Goal: Information Seeking & Learning: Learn about a topic

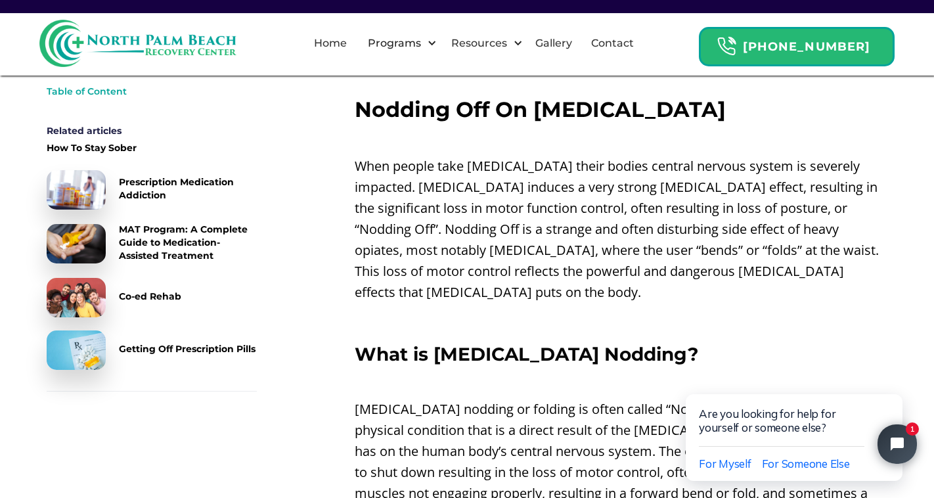
scroll to position [473, 0]
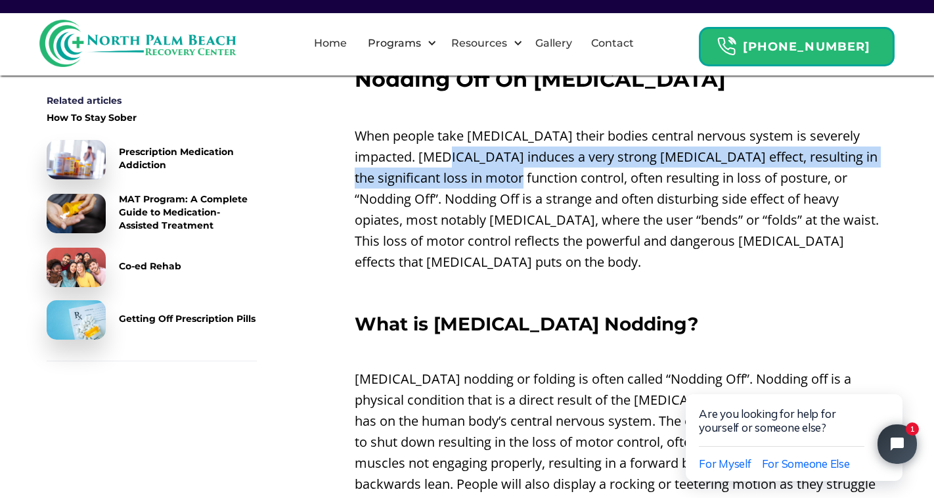
drag, startPoint x: 415, startPoint y: 151, endPoint x: 457, endPoint y: 188, distance: 56.3
click at [457, 188] on p "When people take [MEDICAL_DATA] their bodies central nervous system is severely…" at bounding box center [621, 198] width 533 height 147
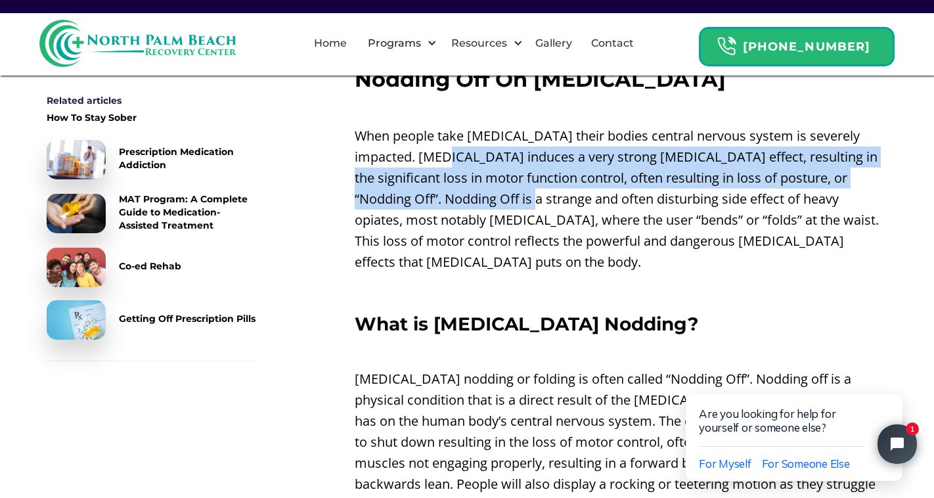
click at [466, 165] on p "When people take [MEDICAL_DATA] their bodies central nervous system is severely…" at bounding box center [621, 198] width 533 height 147
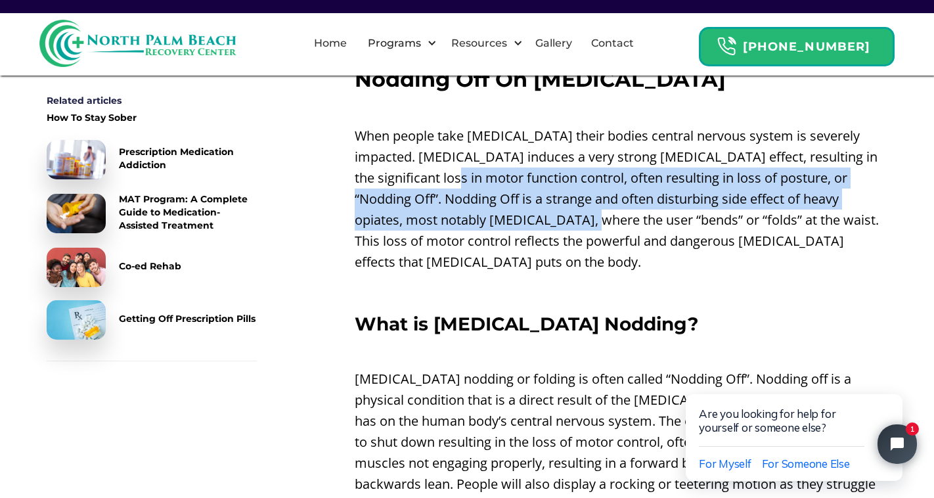
drag, startPoint x: 401, startPoint y: 175, endPoint x: 461, endPoint y: 218, distance: 73.8
click at [463, 216] on p "When people take [MEDICAL_DATA] their bodies central nervous system is severely…" at bounding box center [621, 198] width 533 height 147
click at [480, 177] on p "When people take [MEDICAL_DATA] their bodies central nervous system is severely…" at bounding box center [621, 198] width 533 height 147
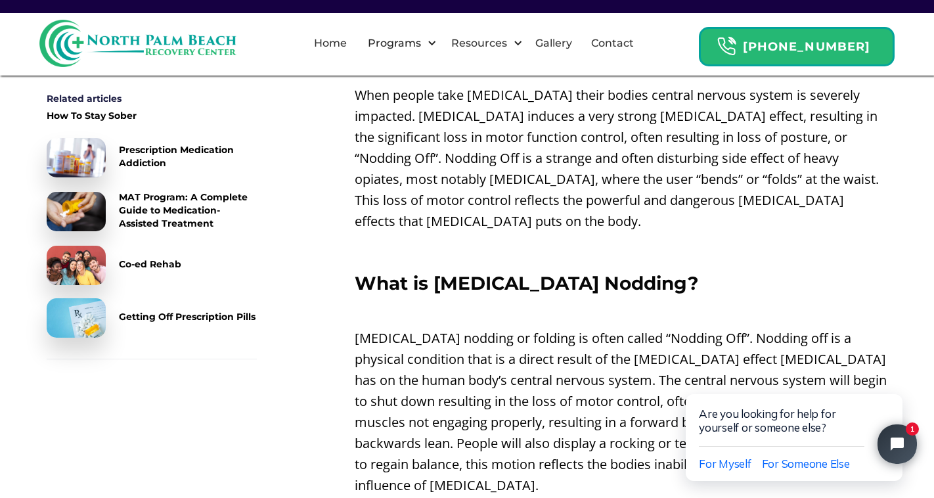
scroll to position [515, 0]
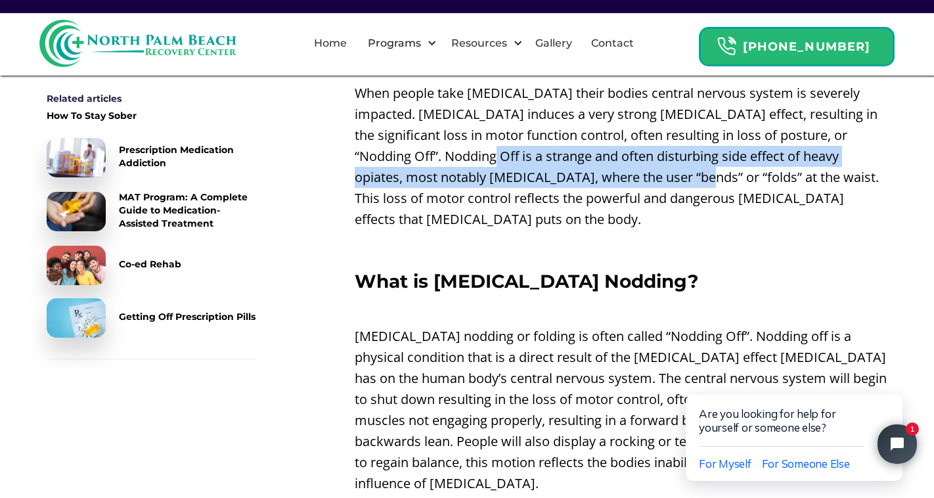
drag, startPoint x: 406, startPoint y: 153, endPoint x: 568, endPoint y: 170, distance: 163.1
click at [568, 170] on p "When people take [MEDICAL_DATA] their bodies central nervous system is severely…" at bounding box center [621, 156] width 533 height 147
click at [577, 154] on p "When people take [MEDICAL_DATA] their bodies central nervous system is severely…" at bounding box center [621, 156] width 533 height 147
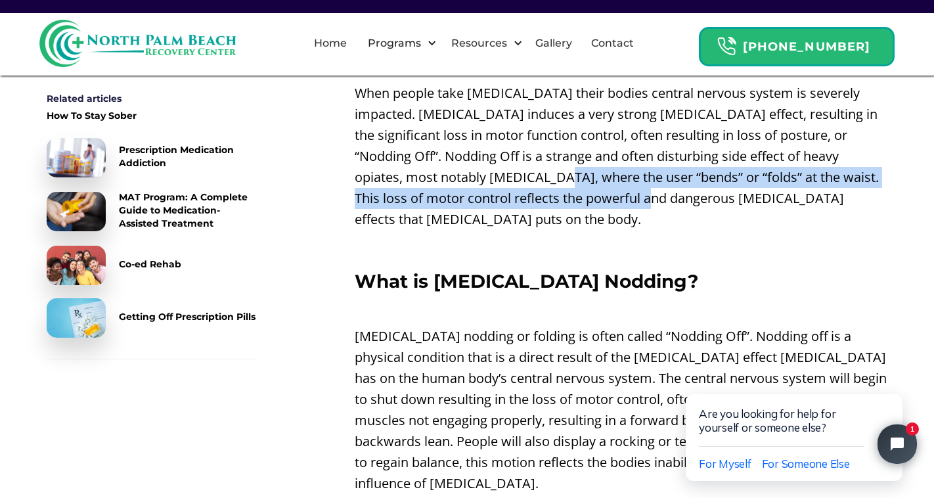
drag, startPoint x: 434, startPoint y: 176, endPoint x: 521, endPoint y: 198, distance: 89.5
click at [522, 198] on p "When people take [MEDICAL_DATA] their bodies central nervous system is severely…" at bounding box center [621, 156] width 533 height 147
click at [535, 169] on p "When people take [MEDICAL_DATA] their bodies central nervous system is severely…" at bounding box center [621, 156] width 533 height 147
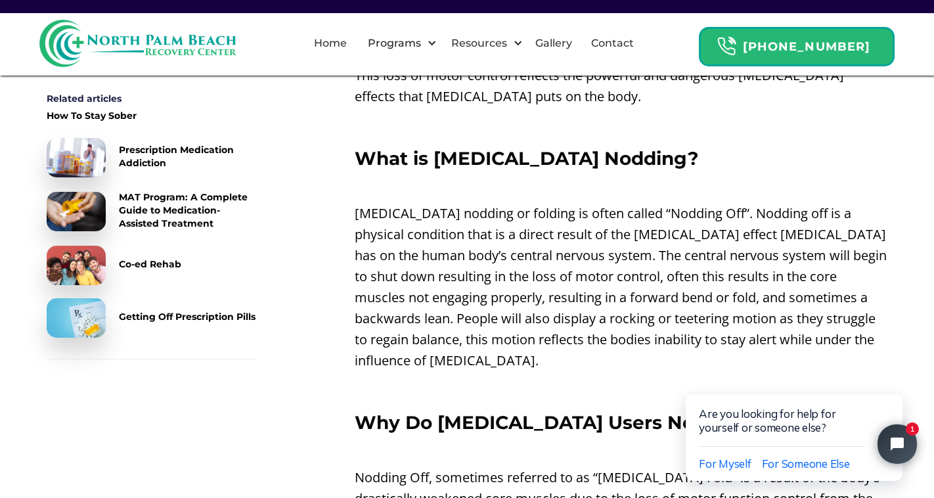
scroll to position [640, 0]
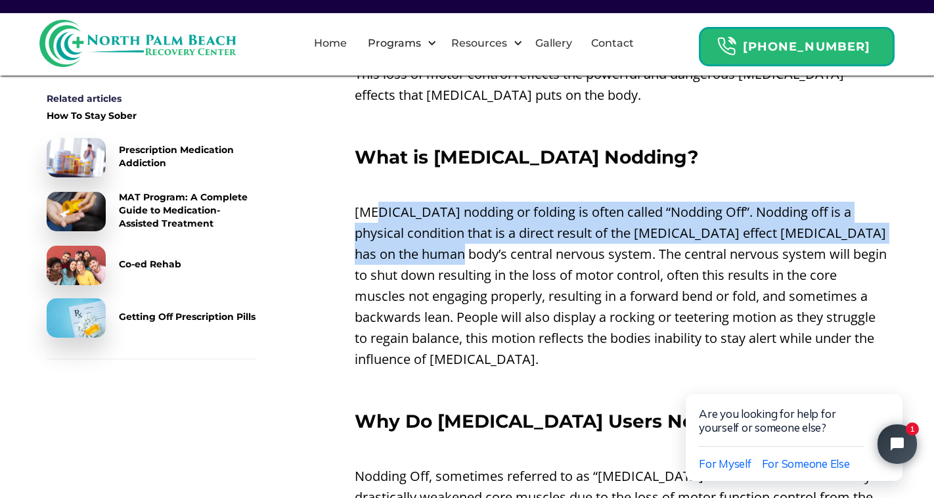
drag, startPoint x: 378, startPoint y: 190, endPoint x: 441, endPoint y: 225, distance: 71.4
click at [441, 225] on p "[MEDICAL_DATA] nodding or folding is often called “Nodding Off”. Nodding off is…" at bounding box center [621, 286] width 533 height 168
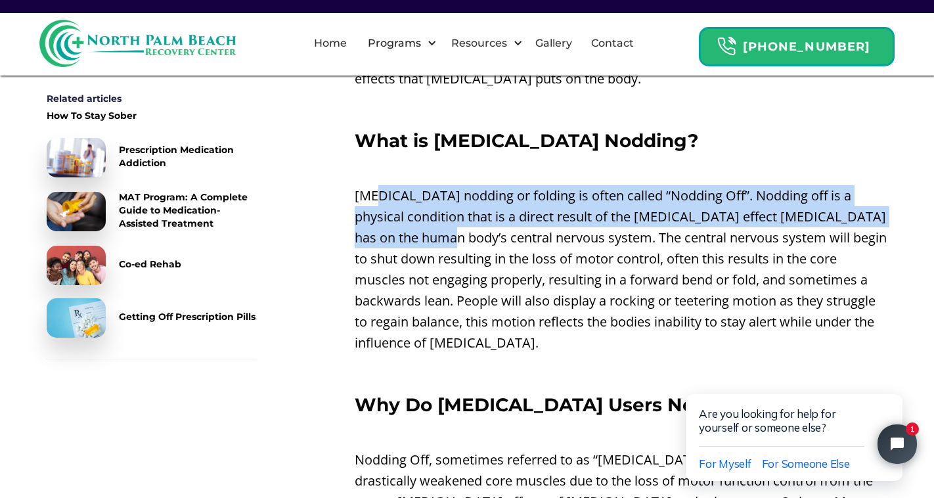
scroll to position [658, 0]
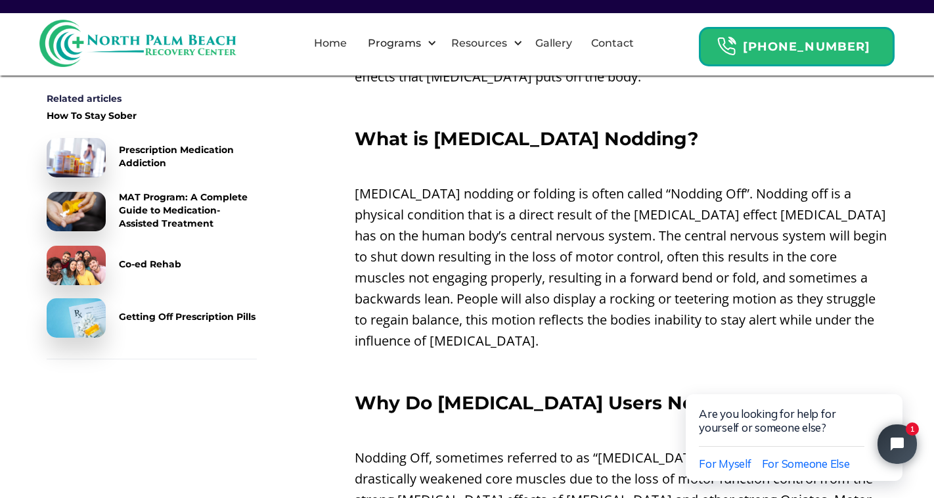
click at [418, 227] on p "[MEDICAL_DATA] nodding or folding is often called “Nodding Off”. Nodding off is…" at bounding box center [621, 267] width 533 height 168
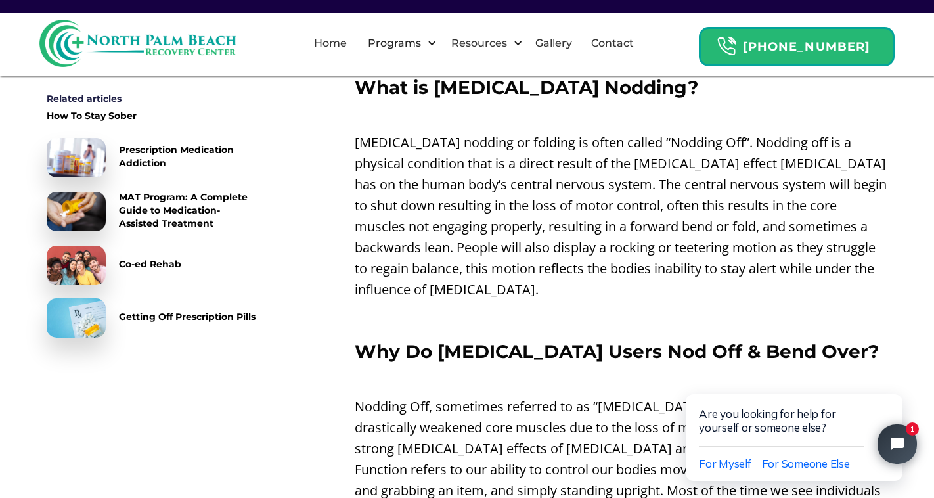
scroll to position [712, 0]
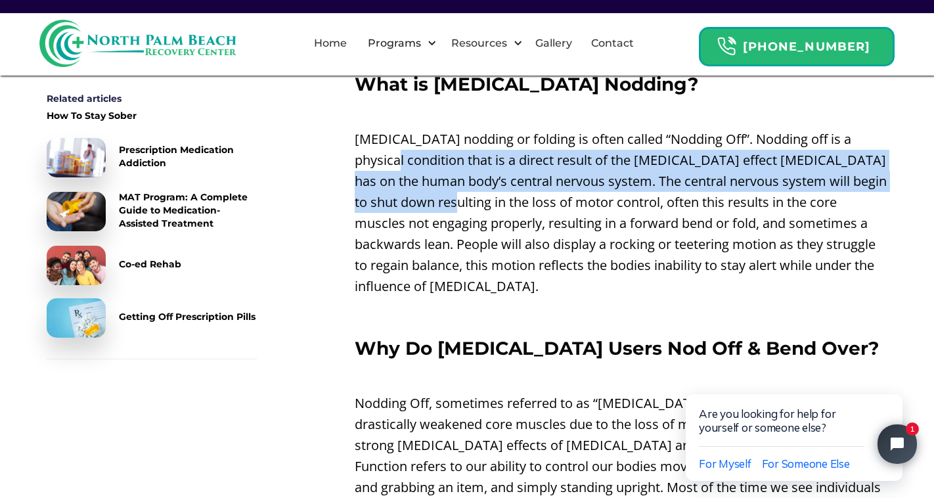
drag, startPoint x: 383, startPoint y: 131, endPoint x: 457, endPoint y: 180, distance: 88.1
click at [457, 180] on p "[MEDICAL_DATA] nodding or folding is often called “Nodding Off”. Nodding off is…" at bounding box center [621, 213] width 533 height 168
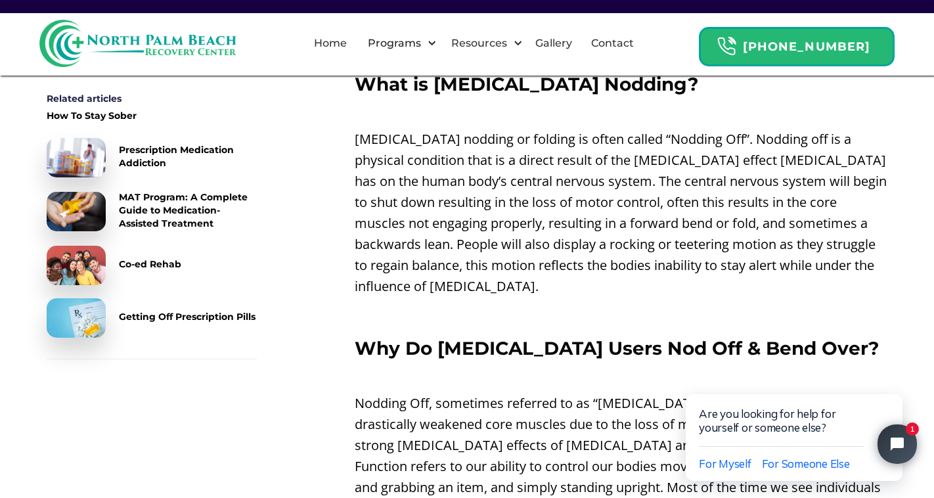
click at [451, 172] on p "[MEDICAL_DATA] nodding or folding is often called “Nodding Off”. Nodding off is…" at bounding box center [621, 213] width 533 height 168
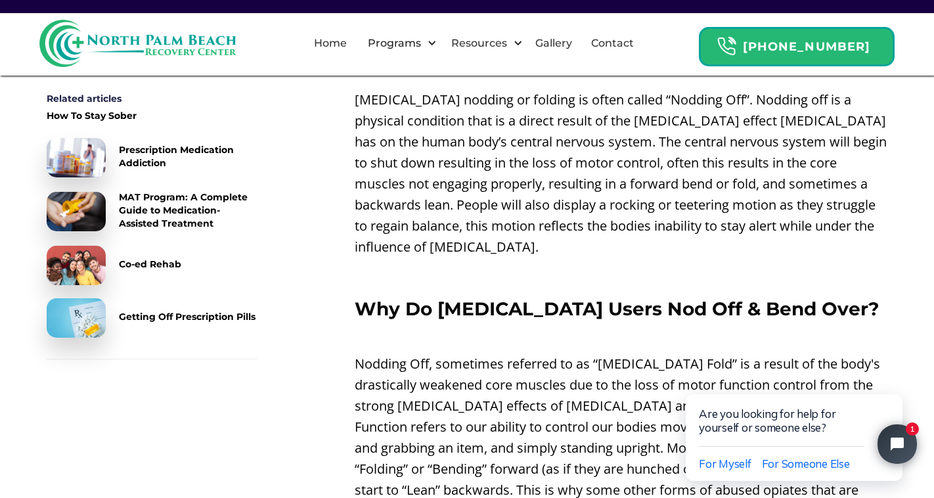
scroll to position [754, 0]
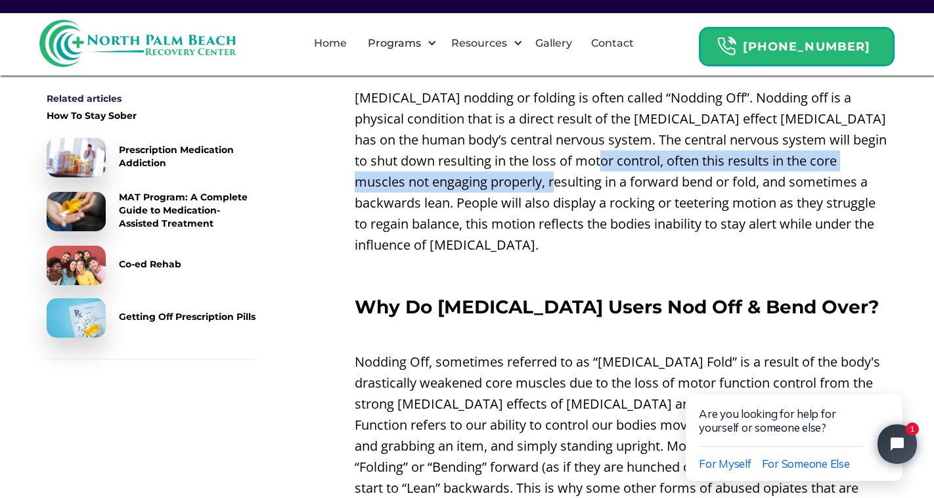
drag, startPoint x: 611, startPoint y: 142, endPoint x: 571, endPoint y: 169, distance: 48.1
click at [571, 169] on p "[MEDICAL_DATA] nodding or folding is often called “Nodding Off”. Nodding off is…" at bounding box center [621, 171] width 533 height 168
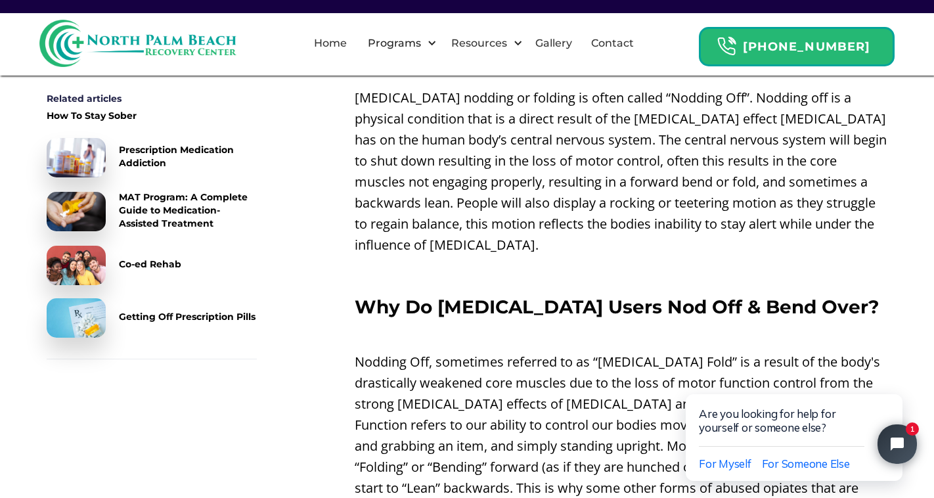
click at [580, 160] on p "[MEDICAL_DATA] nodding or folding is often called “Nodding Off”. Nodding off is…" at bounding box center [621, 171] width 533 height 168
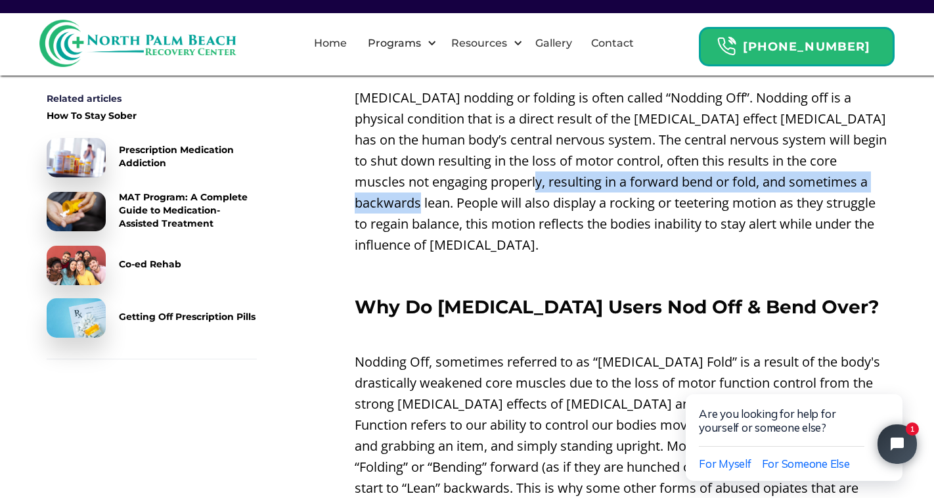
drag, startPoint x: 559, startPoint y: 157, endPoint x: 445, endPoint y: 179, distance: 115.6
click at [445, 179] on p "[MEDICAL_DATA] nodding or folding is often called “Nodding Off”. Nodding off is…" at bounding box center [621, 171] width 533 height 168
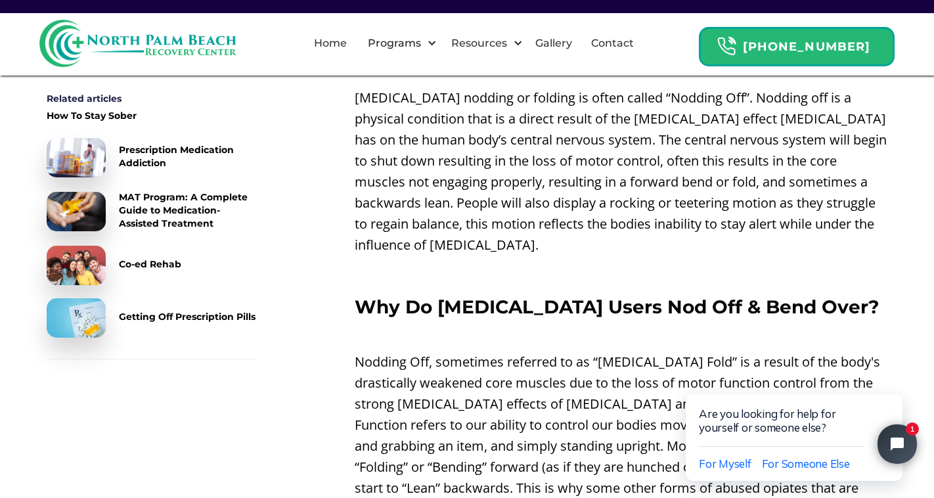
click at [447, 156] on p "[MEDICAL_DATA] nodding or folding is often called “Nodding Off”. Nodding off is…" at bounding box center [621, 171] width 533 height 168
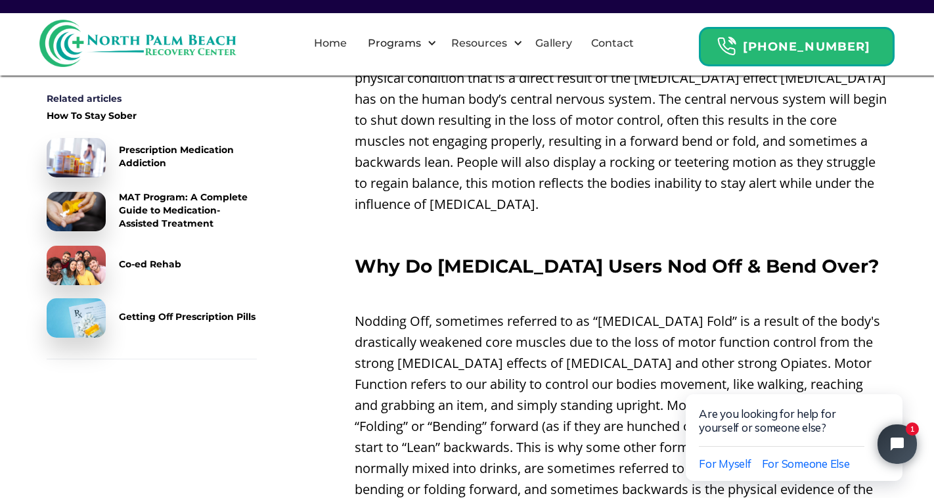
scroll to position [798, 0]
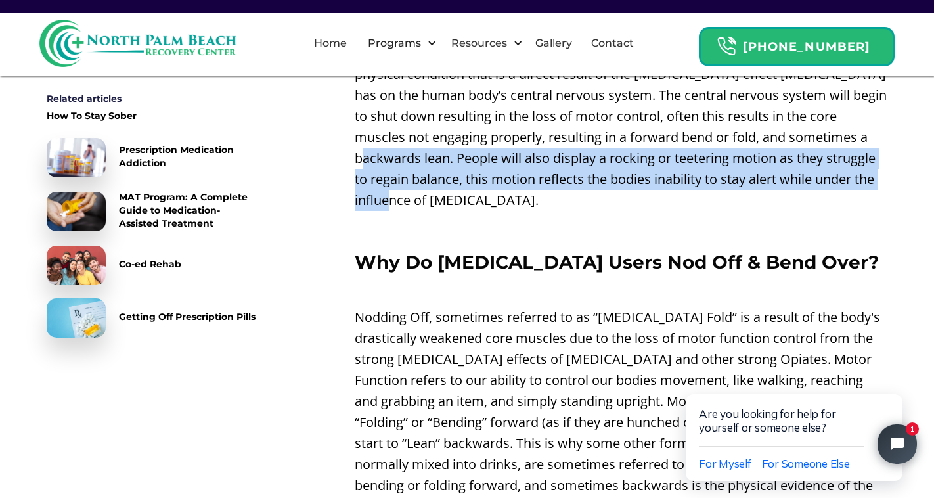
drag, startPoint x: 394, startPoint y: 133, endPoint x: 449, endPoint y: 170, distance: 66.3
click at [449, 170] on p "[MEDICAL_DATA] nodding or folding is often called “Nodding Off”. Nodding off is…" at bounding box center [621, 127] width 533 height 168
click at [476, 171] on p "[MEDICAL_DATA] nodding or folding is often called “Nodding Off”. Nodding off is…" at bounding box center [621, 127] width 533 height 168
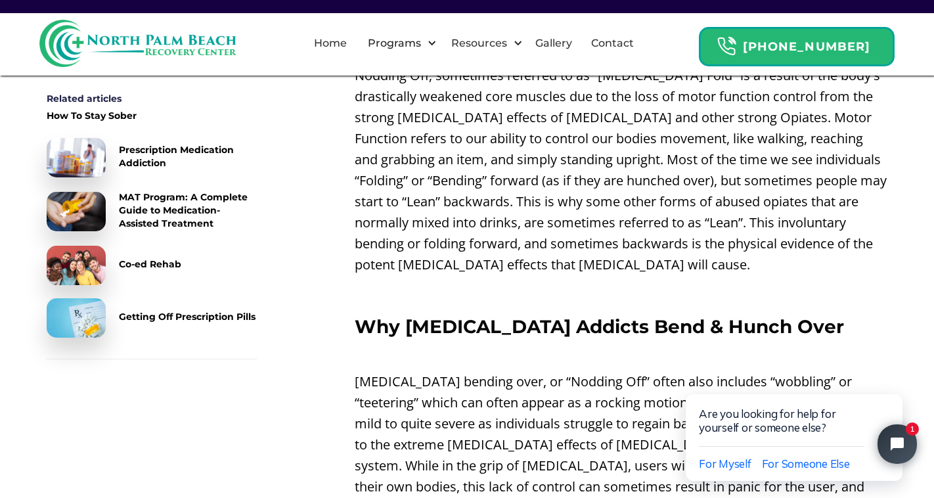
scroll to position [1045, 0]
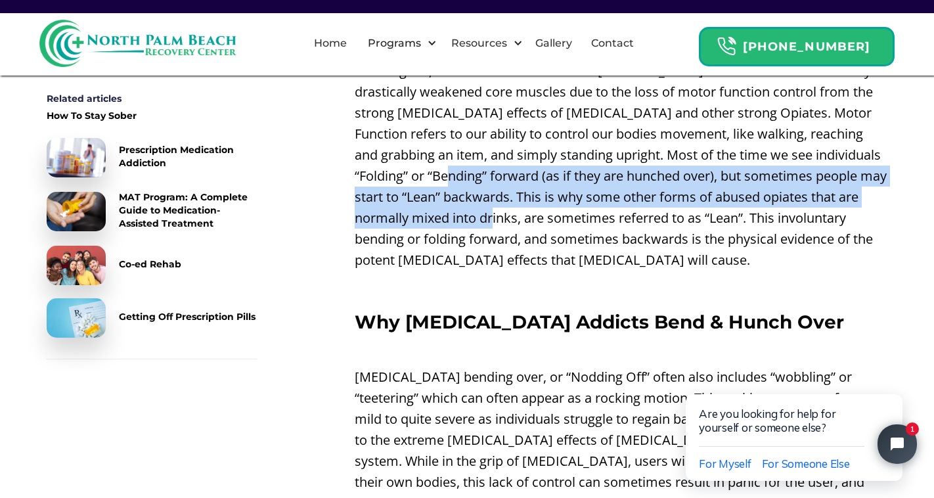
drag, startPoint x: 477, startPoint y: 151, endPoint x: 533, endPoint y: 198, distance: 73.2
click at [534, 197] on p "Nodding Off, sometimes referred to as “[MEDICAL_DATA] Fold” is a result of the …" at bounding box center [621, 165] width 533 height 210
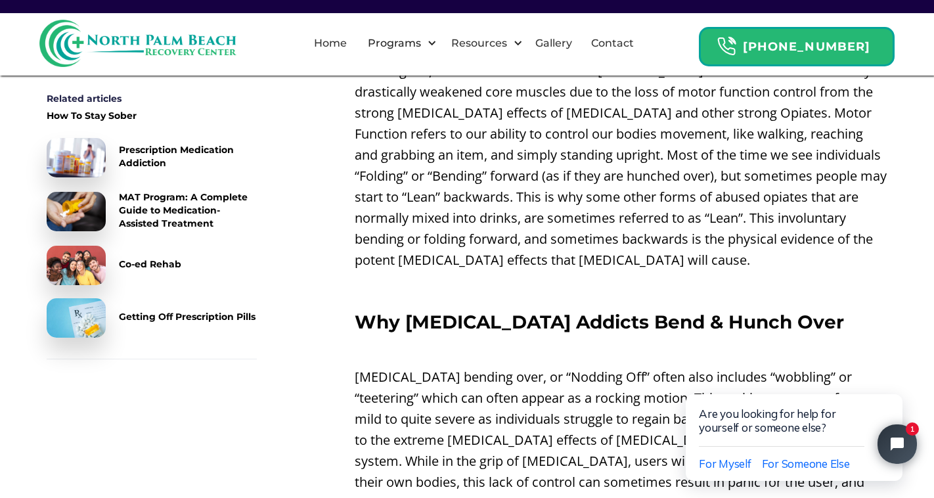
click at [625, 194] on p "Nodding Off, sometimes referred to as “[MEDICAL_DATA] Fold” is a result of the …" at bounding box center [621, 165] width 533 height 210
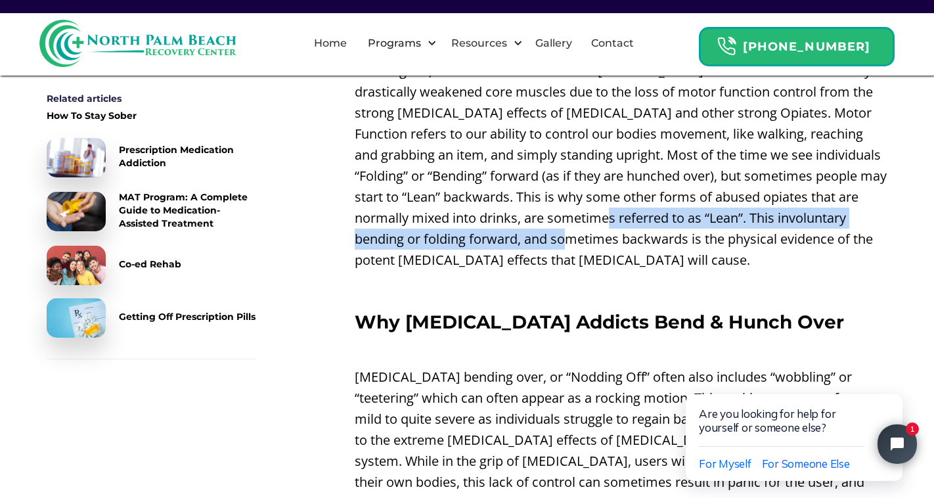
drag, startPoint x: 644, startPoint y: 196, endPoint x: 615, endPoint y: 225, distance: 41.8
click at [614, 225] on p "Nodding Off, sometimes referred to as “[MEDICAL_DATA] Fold” is a result of the …" at bounding box center [621, 165] width 533 height 210
click at [649, 192] on p "Nodding Off, sometimes referred to as “[MEDICAL_DATA] Fold” is a result of the …" at bounding box center [621, 165] width 533 height 210
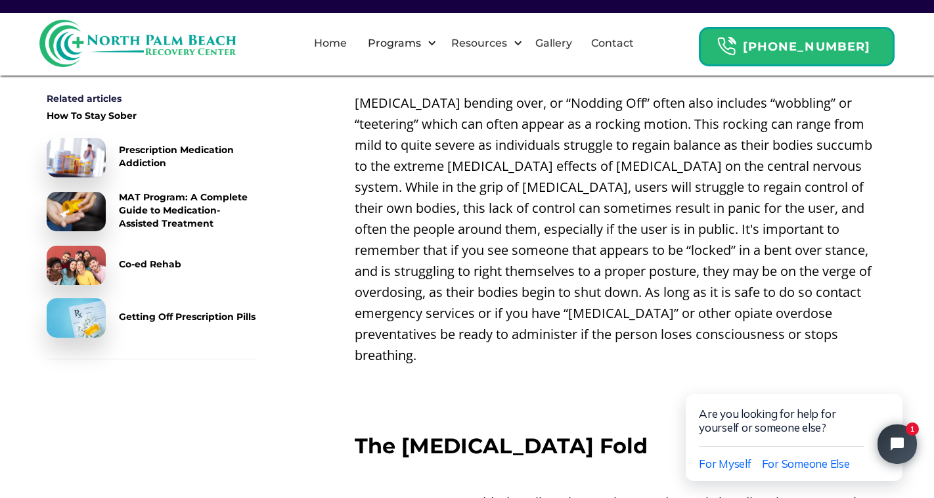
scroll to position [1322, 0]
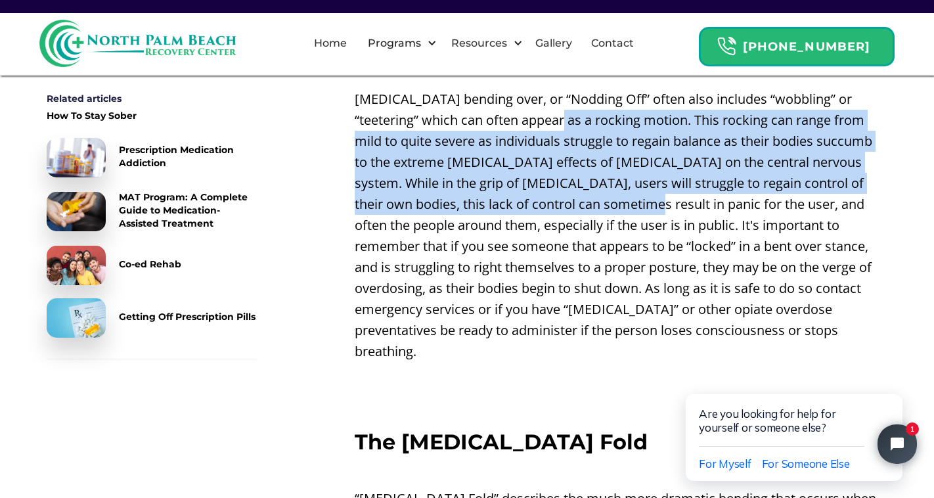
drag, startPoint x: 529, startPoint y: 93, endPoint x: 577, endPoint y: 190, distance: 108.6
click at [577, 190] on p "[MEDICAL_DATA] bending over, or “Nodding Off” often also includes “wobbling” or…" at bounding box center [621, 225] width 533 height 273
click at [444, 143] on p "[MEDICAL_DATA] bending over, or “Nodding Off” often also includes “wobbling” or…" at bounding box center [621, 225] width 533 height 273
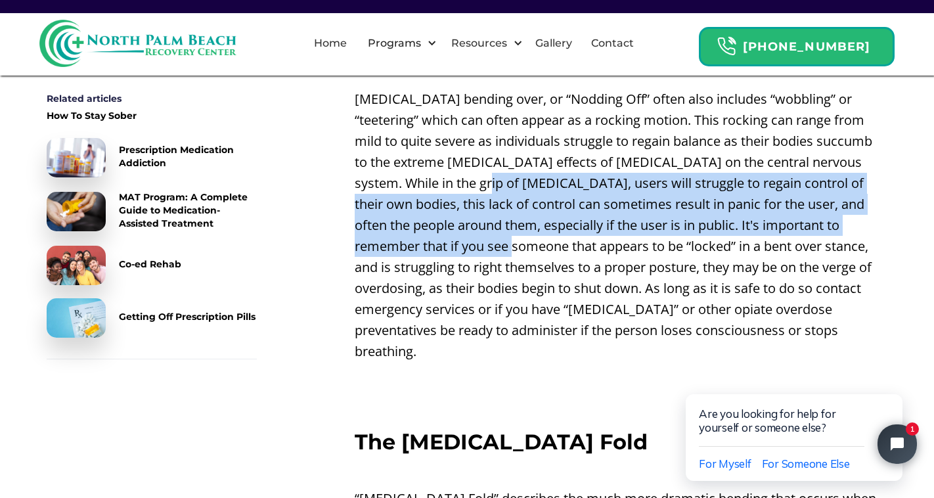
drag, startPoint x: 431, startPoint y: 156, endPoint x: 458, endPoint y: 233, distance: 81.6
click at [458, 233] on p "[MEDICAL_DATA] bending over, or “Nodding Off” often also includes “wobbling” or…" at bounding box center [621, 225] width 533 height 273
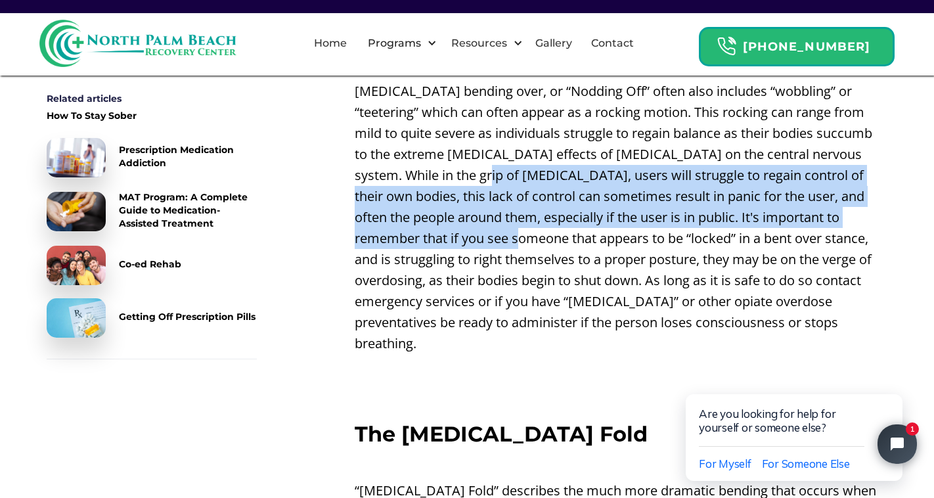
scroll to position [1332, 0]
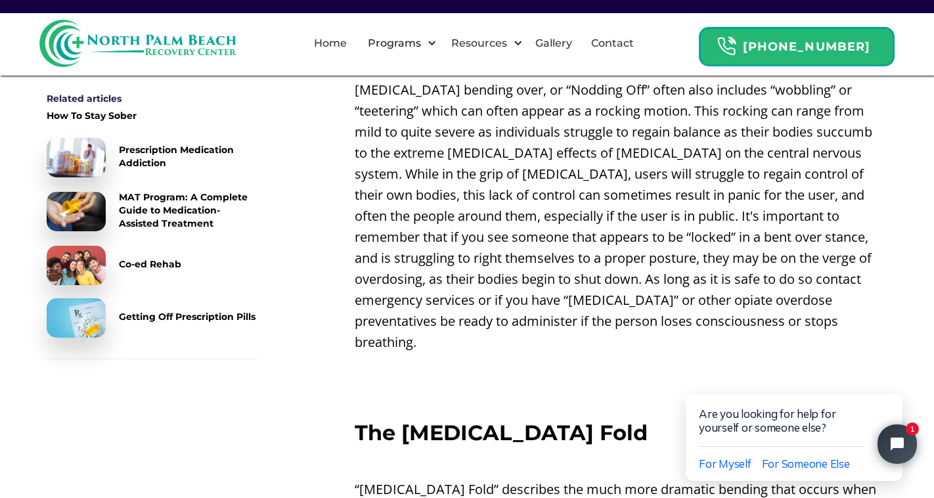
click at [478, 190] on p "[MEDICAL_DATA] bending over, or “Nodding Off” often also includes “wobbling” or…" at bounding box center [621, 215] width 533 height 273
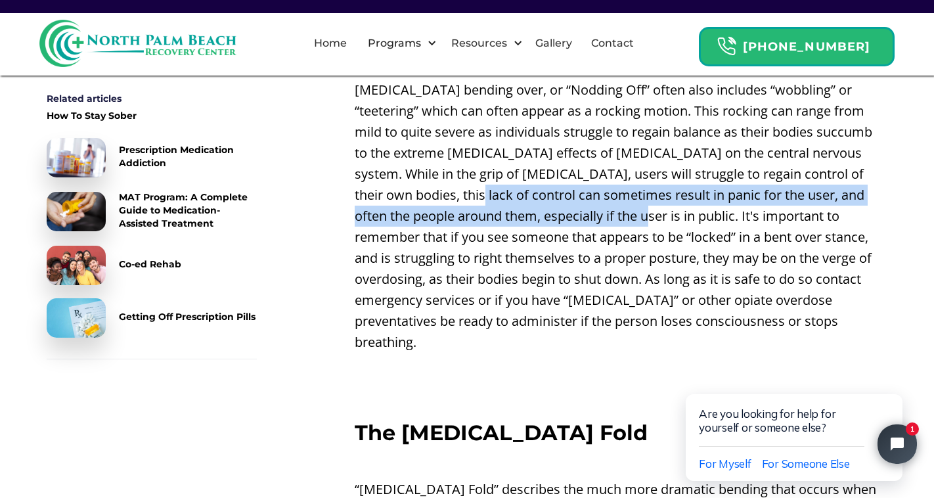
drag, startPoint x: 408, startPoint y: 171, endPoint x: 582, endPoint y: 193, distance: 175.3
click at [584, 196] on p "[MEDICAL_DATA] bending over, or “Nodding Off” often also includes “wobbling” or…" at bounding box center [621, 215] width 533 height 273
click at [601, 164] on p "[MEDICAL_DATA] bending over, or “Nodding Off” often also includes “wobbling” or…" at bounding box center [621, 215] width 533 height 273
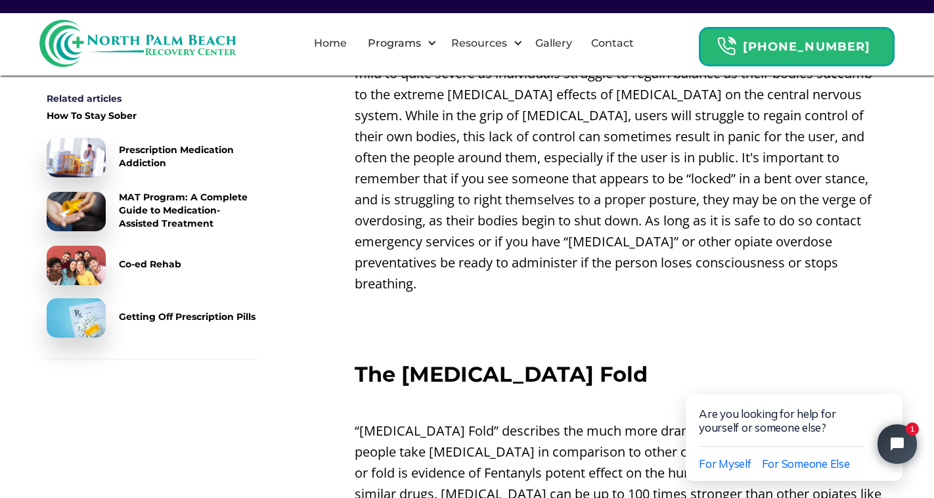
scroll to position [1395, 0]
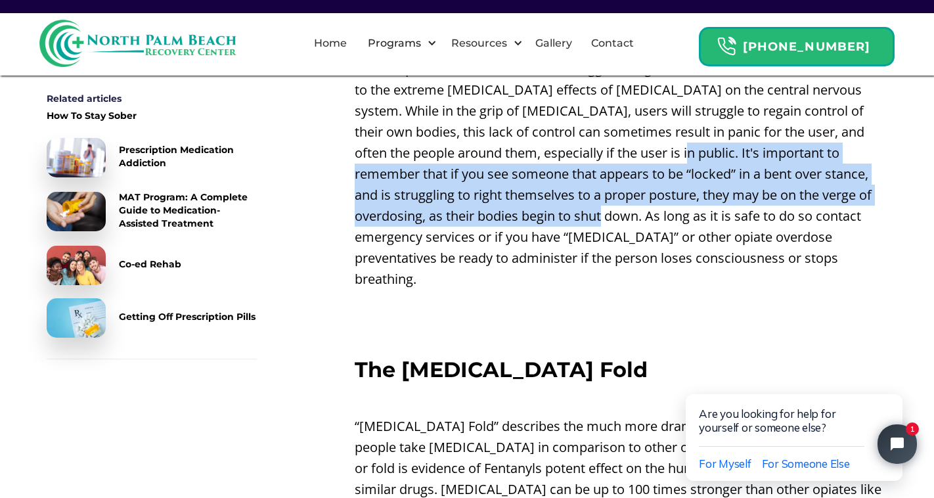
drag, startPoint x: 635, startPoint y: 131, endPoint x: 515, endPoint y: 185, distance: 131.1
click at [515, 185] on p "[MEDICAL_DATA] bending over, or “Nodding Off” often also includes “wobbling” or…" at bounding box center [621, 152] width 533 height 273
click at [513, 177] on p "[MEDICAL_DATA] bending over, or “Nodding Off” often also includes “wobbling” or…" at bounding box center [621, 152] width 533 height 273
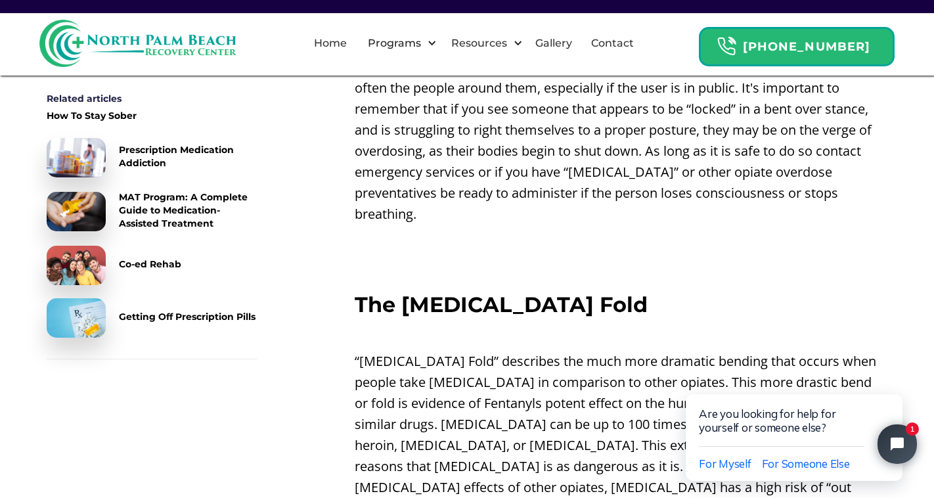
scroll to position [1462, 0]
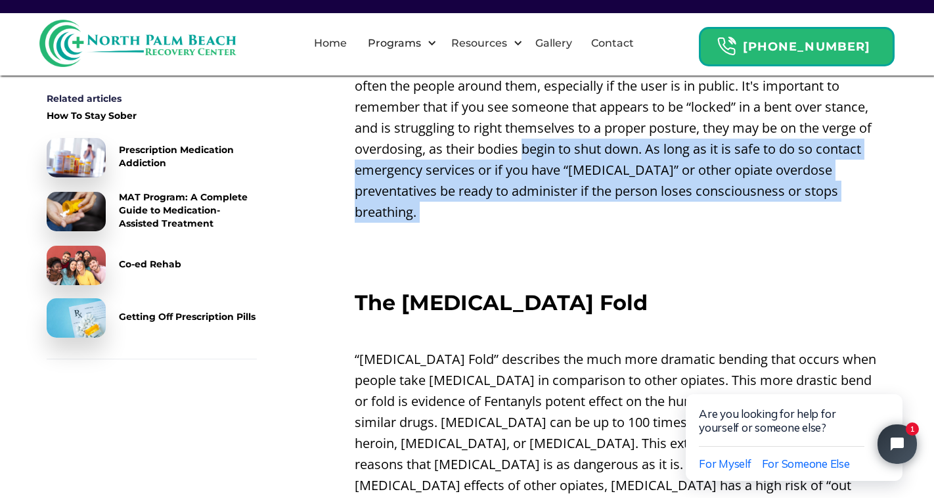
drag, startPoint x: 450, startPoint y: 126, endPoint x: 536, endPoint y: 192, distance: 108.6
click at [536, 192] on div "Nodding Off On [MEDICAL_DATA] ‍ When people take [MEDICAL_DATA] their bodies ce…" at bounding box center [621, 447] width 533 height 2762
click at [512, 162] on p "[MEDICAL_DATA] bending over, or “Nodding Off” often also includes “wobbling” or…" at bounding box center [621, 85] width 533 height 273
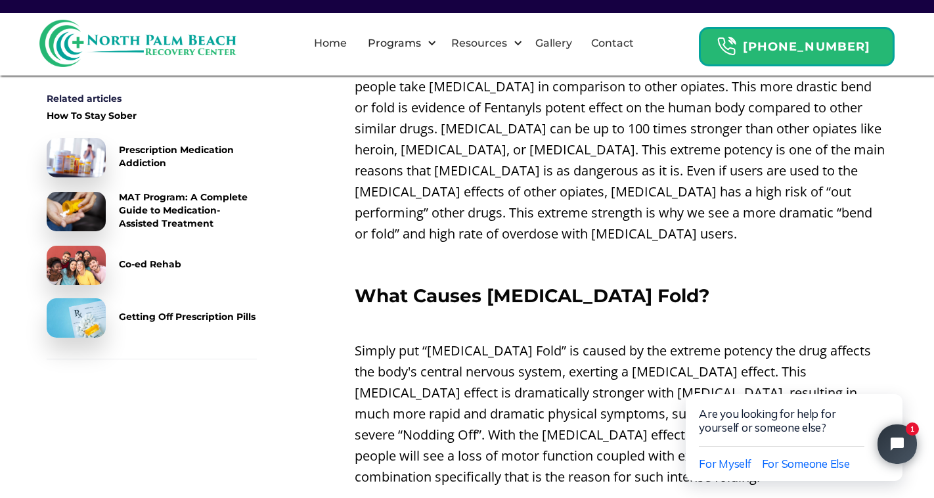
scroll to position [1756, 0]
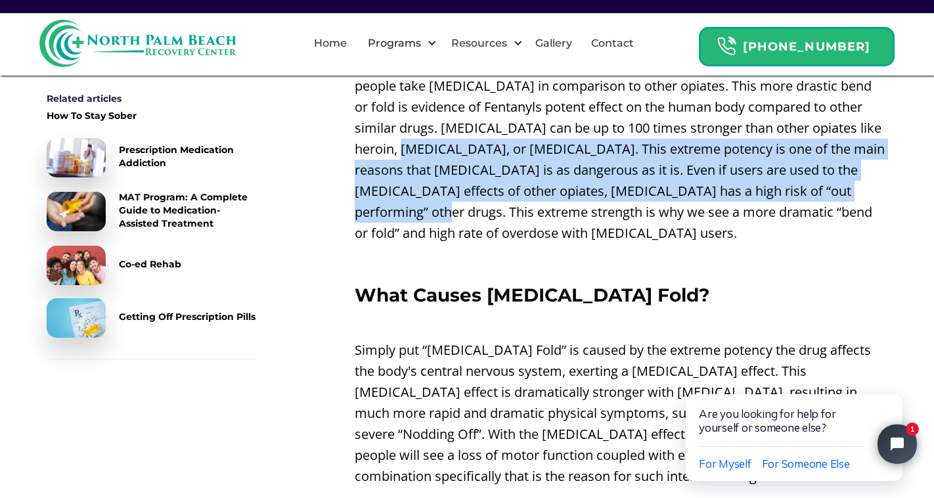
drag, startPoint x: 477, startPoint y: 106, endPoint x: 498, endPoint y: 188, distance: 84.3
click at [498, 188] on p "“[MEDICAL_DATA] Fold” describes the much more dramatic bending that occurs when…" at bounding box center [621, 148] width 533 height 189
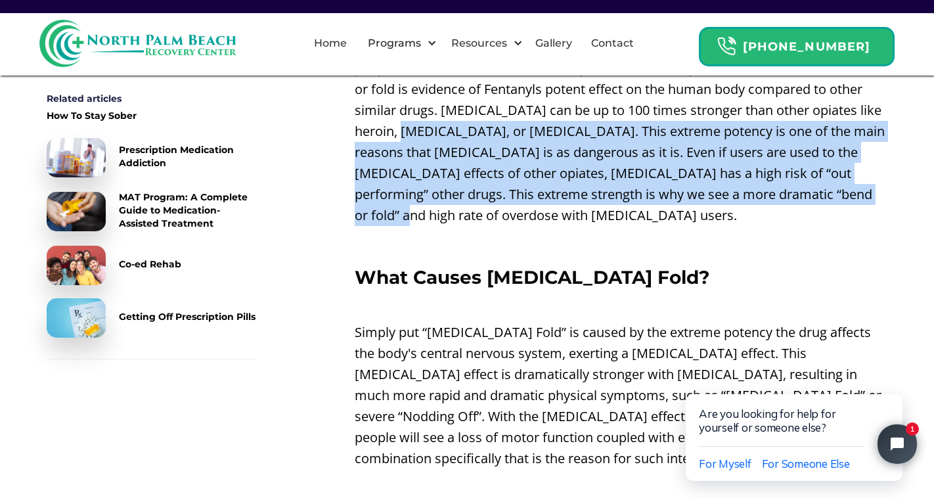
click at [495, 179] on p "“[MEDICAL_DATA] Fold” describes the much more dramatic bending that occurs when…" at bounding box center [621, 131] width 533 height 189
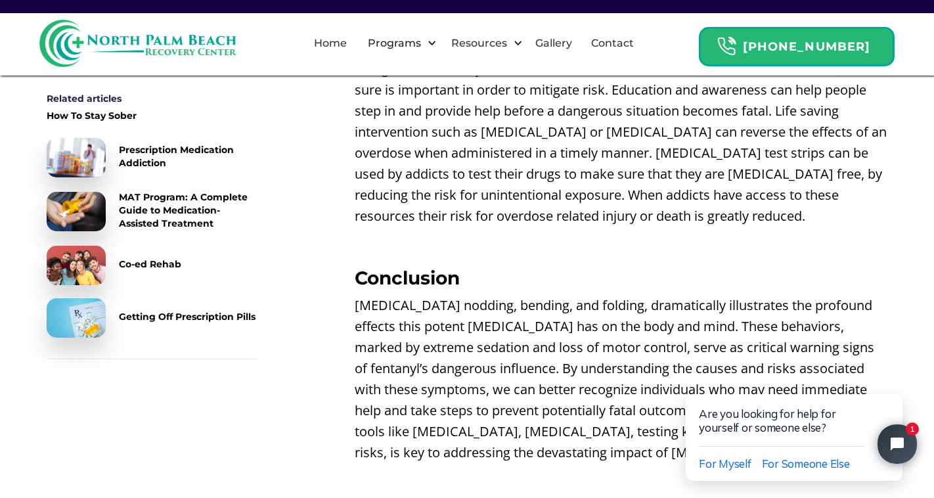
scroll to position [2743, 0]
